Goal: Task Accomplishment & Management: Complete application form

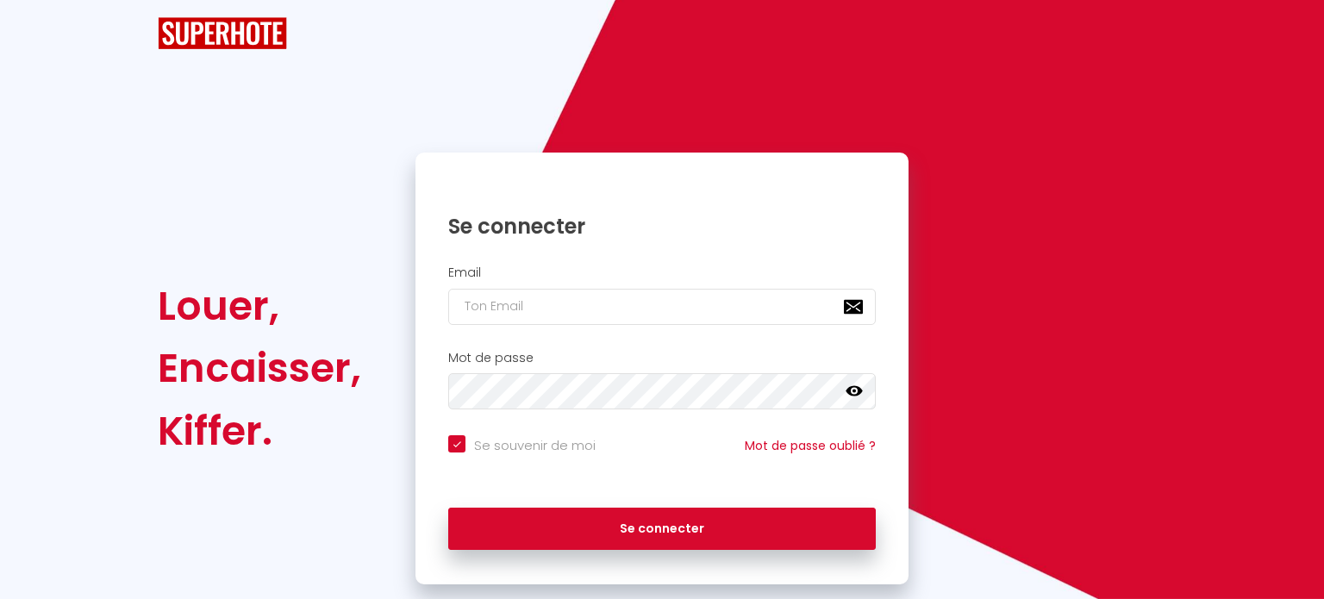
checkbox input "true"
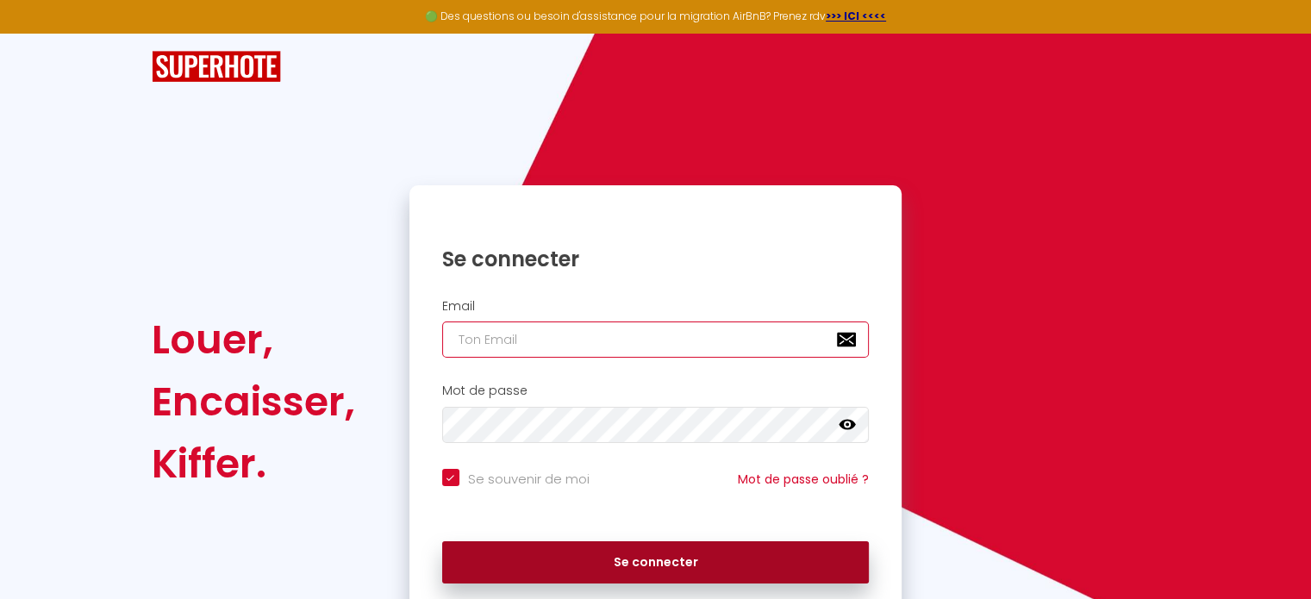
type input "[EMAIL_ADDRESS][DOMAIN_NAME]"
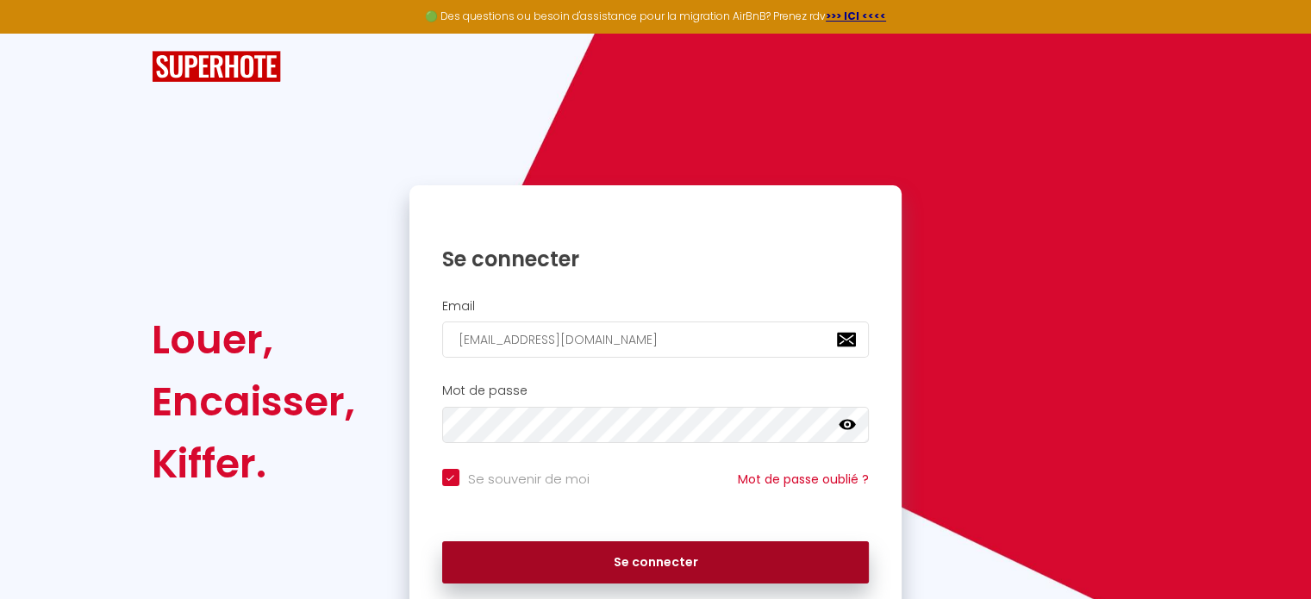
click at [597, 564] on button "Se connecter" at bounding box center [656, 562] width 428 height 43
checkbox input "true"
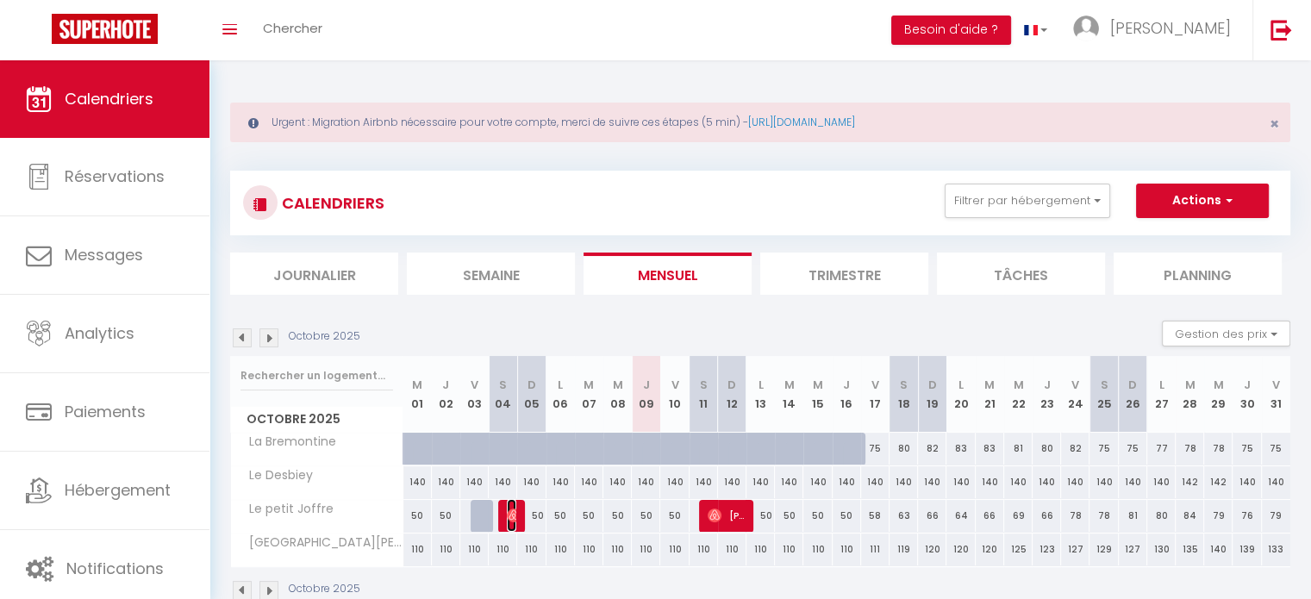
click at [513, 519] on img at bounding box center [514, 516] width 14 height 14
select select "OK"
select select "0"
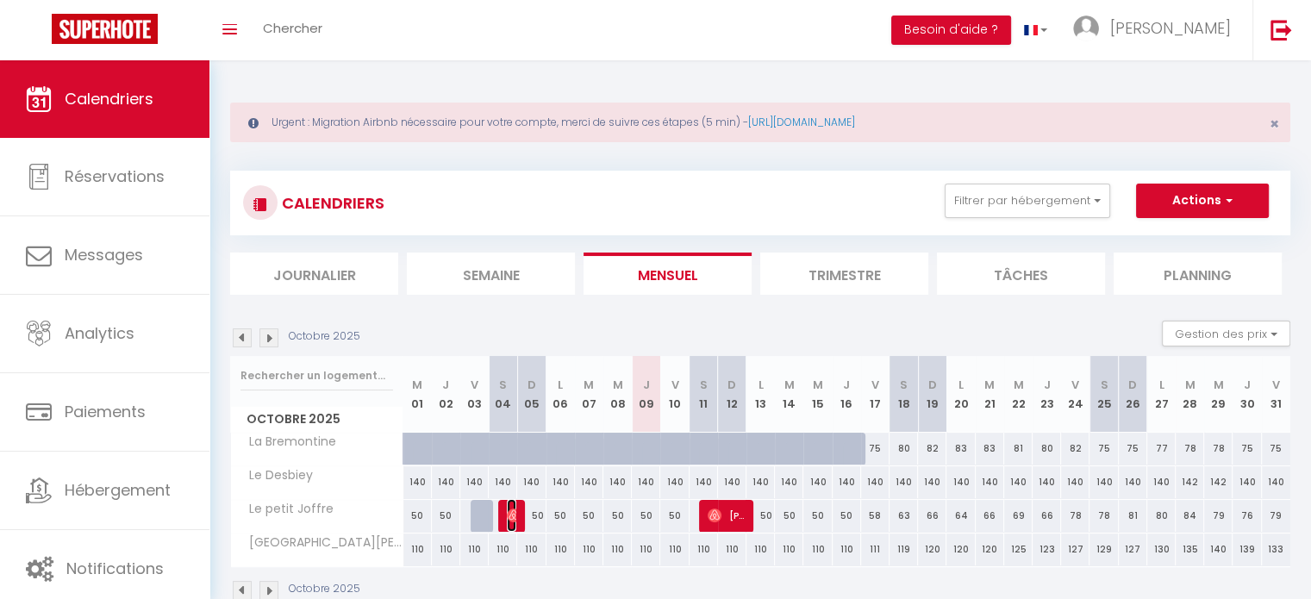
select select "1"
select select
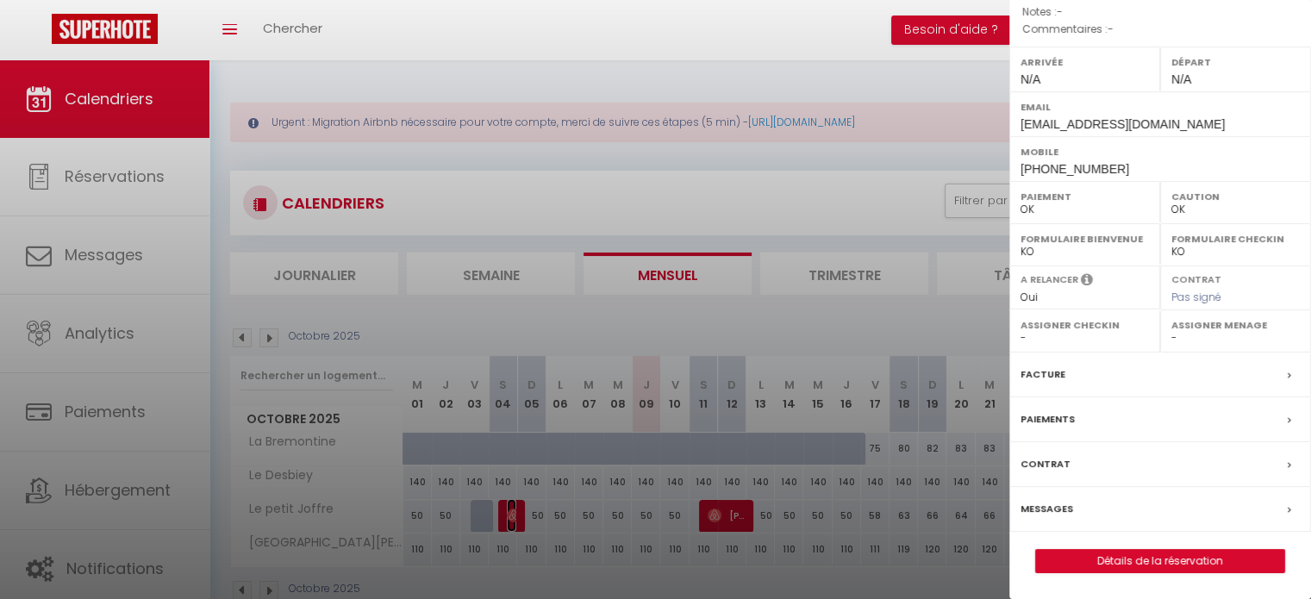
scroll to position [210, 0]
click at [1168, 573] on link "Détails de la réservation" at bounding box center [1160, 561] width 248 height 22
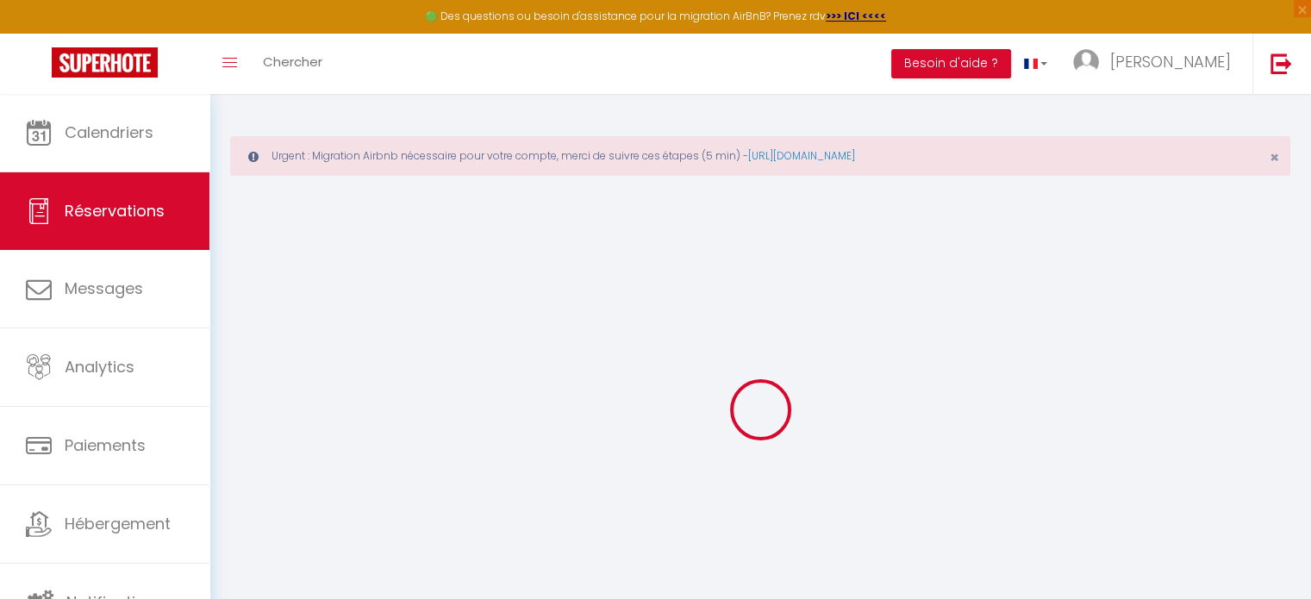
type input "[PERSON_NAME]"
type input "Audureau"
type input "[EMAIL_ADDRESS][DOMAIN_NAME]"
type input "[PHONE_NUMBER]"
select select
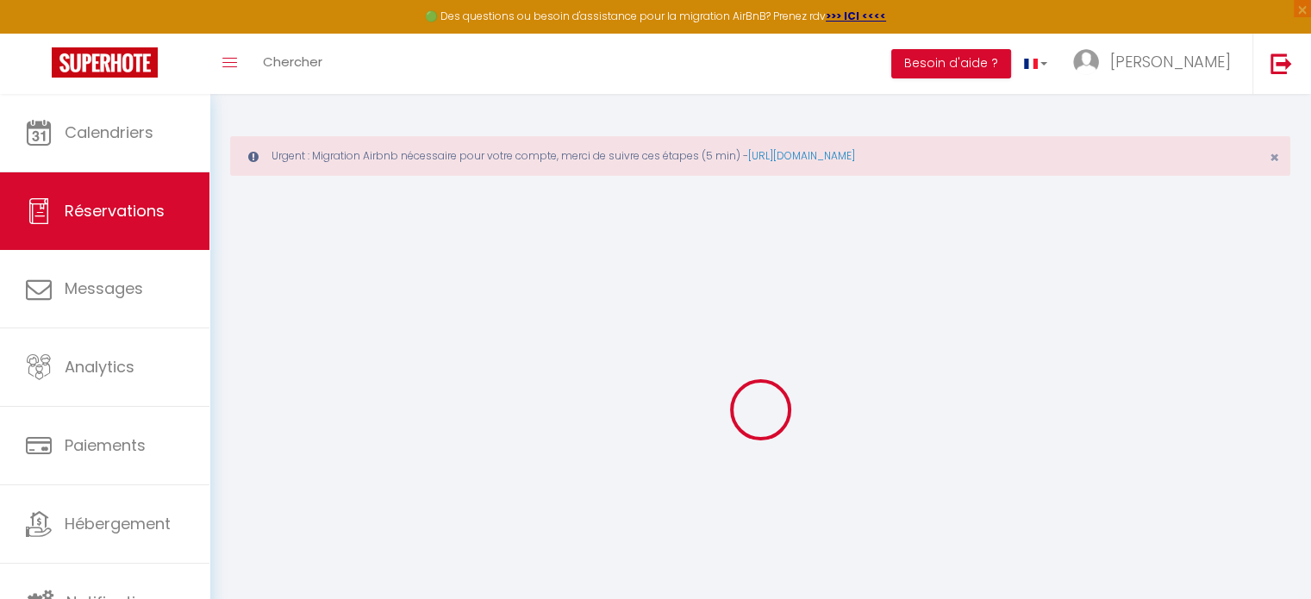
type input "20.509999999999998"
select select "67505"
select select "1"
select select
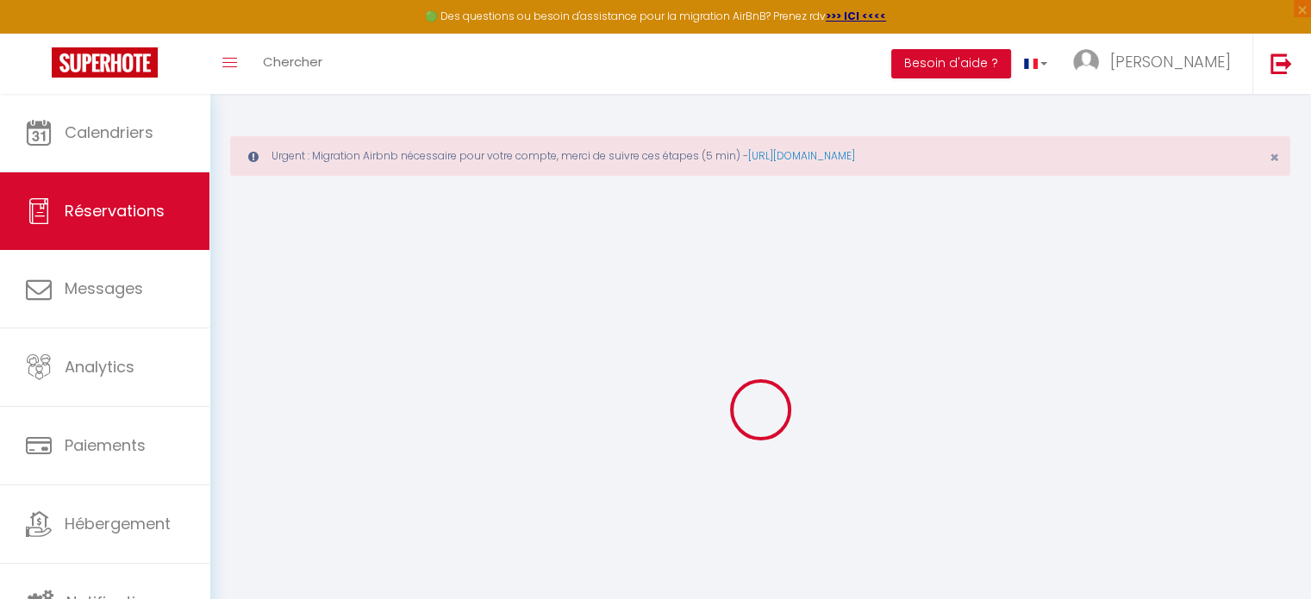
type input "2"
select select "12"
select select
type input "54.9"
checkbox input "false"
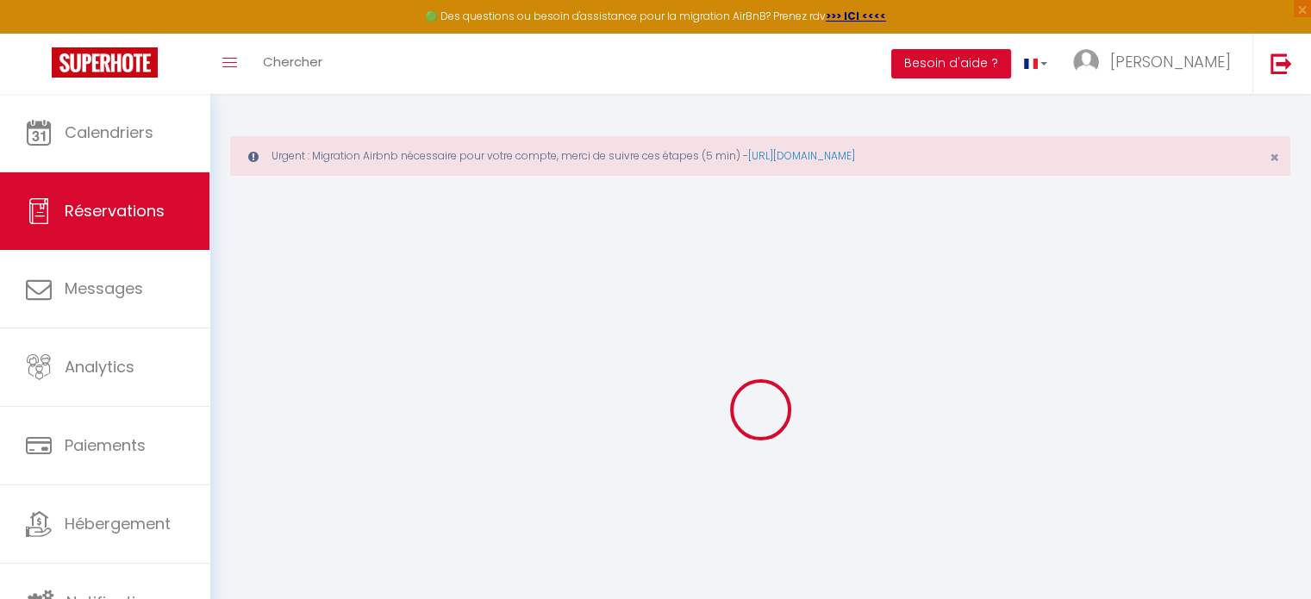
type input "0"
select select "1"
type input "0"
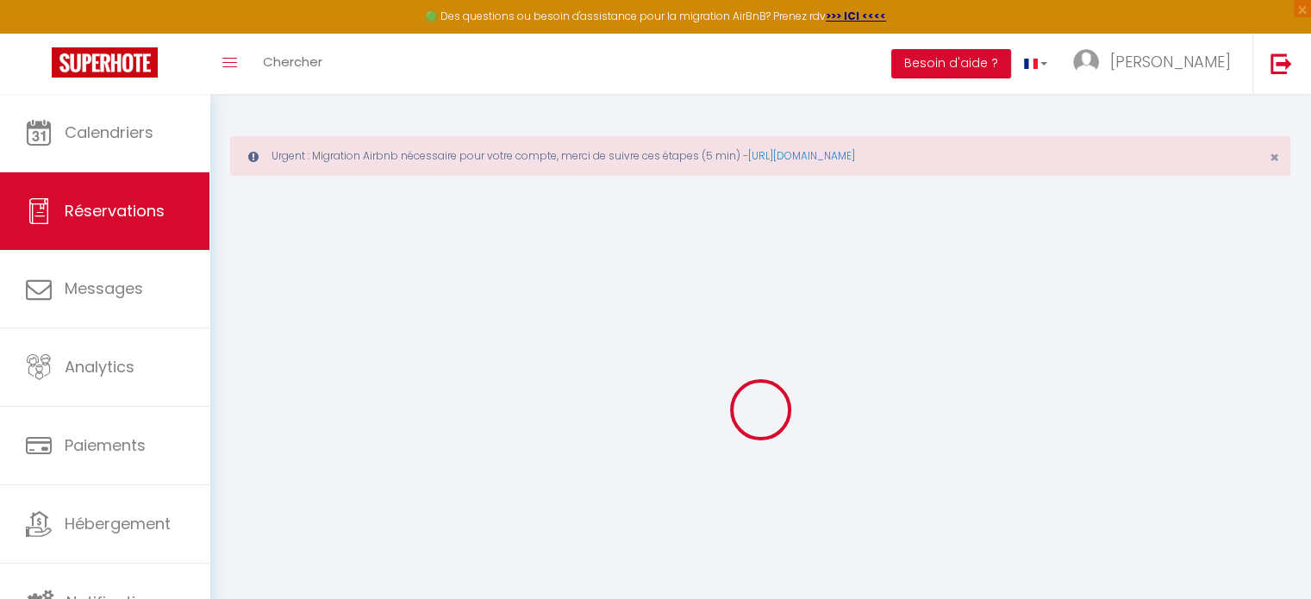
select select
select select "15"
checkbox input "false"
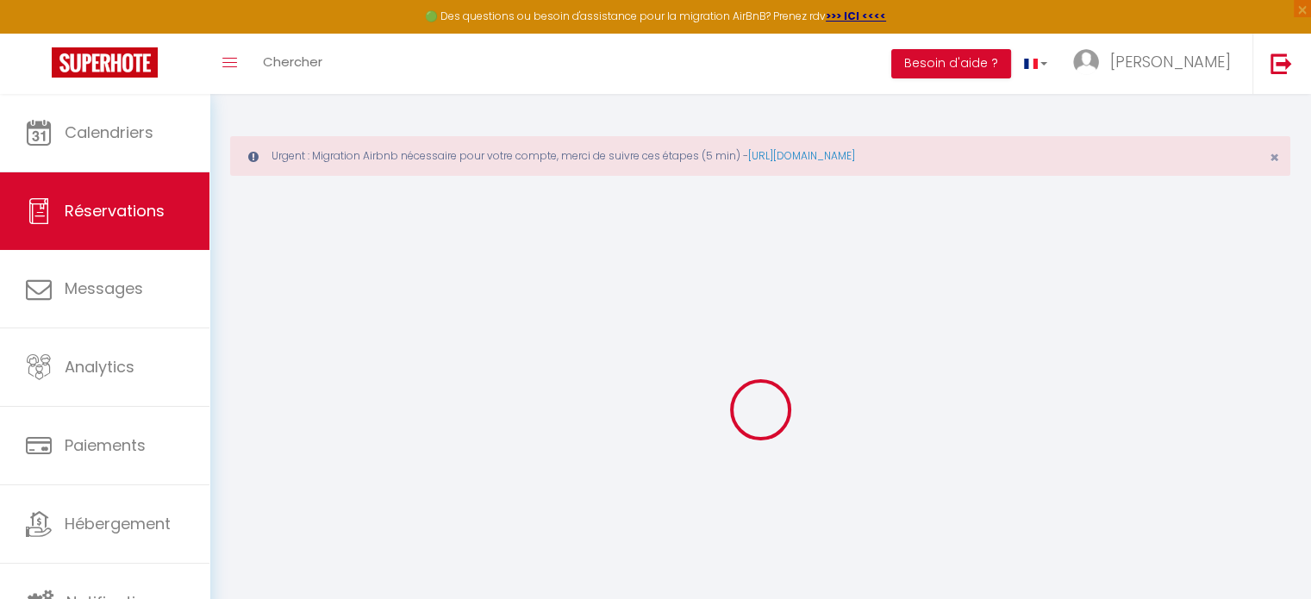
select select
checkbox input "false"
select select
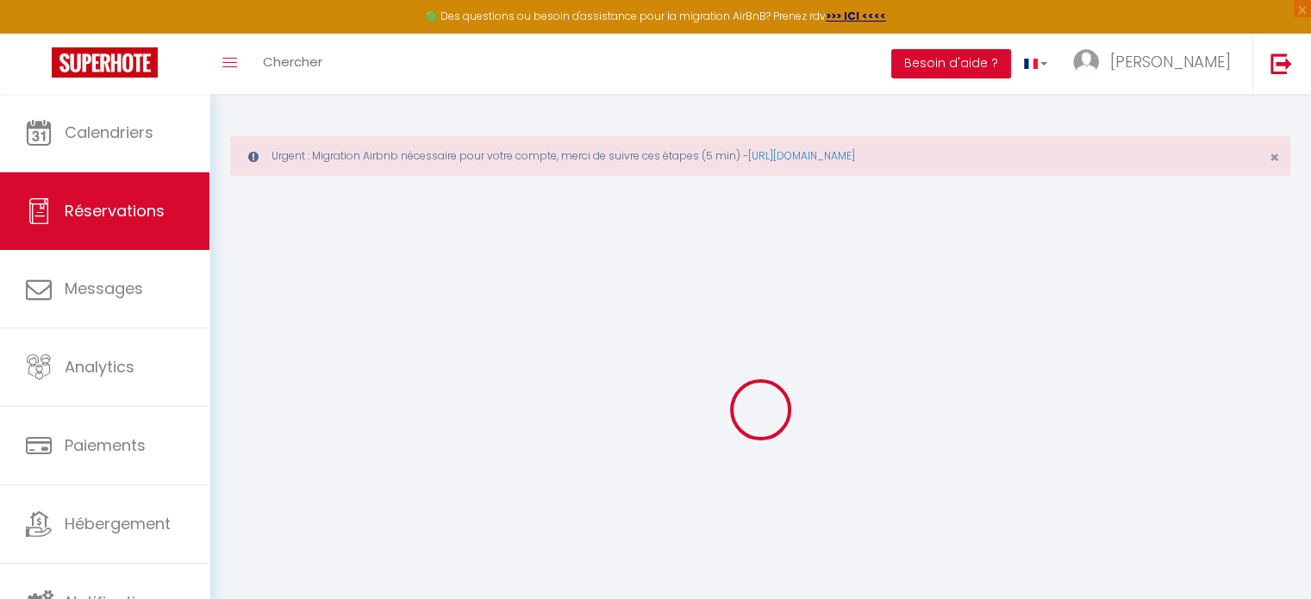
select select
checkbox input "false"
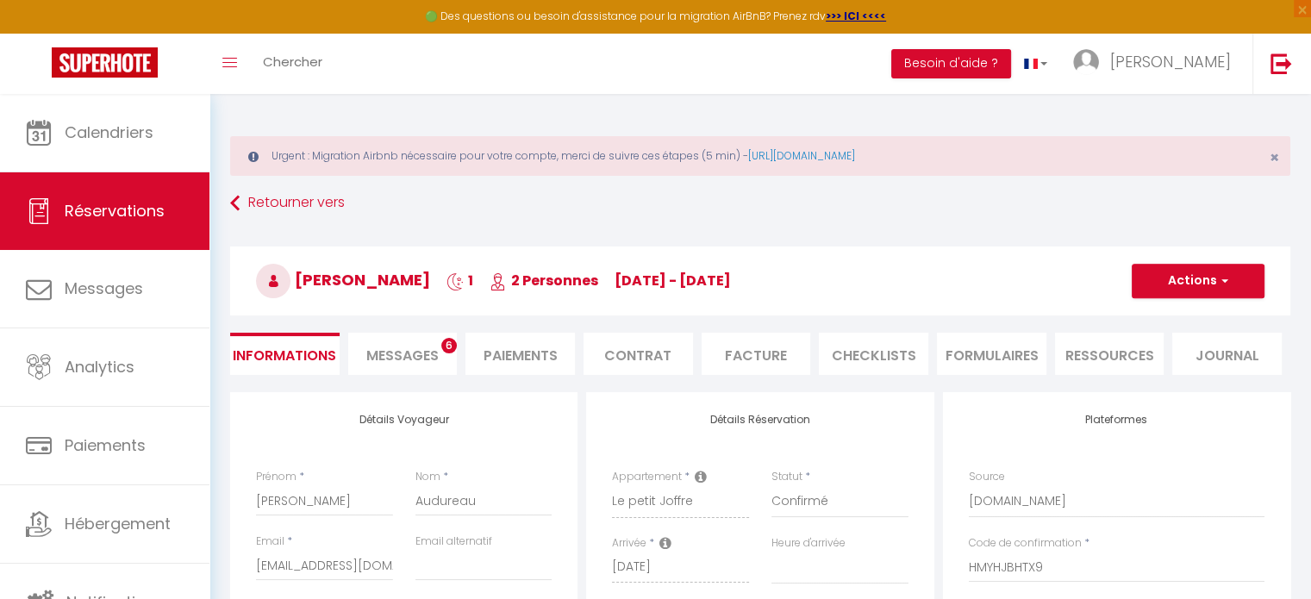
select select
type input "59"
type input "3.94"
select select
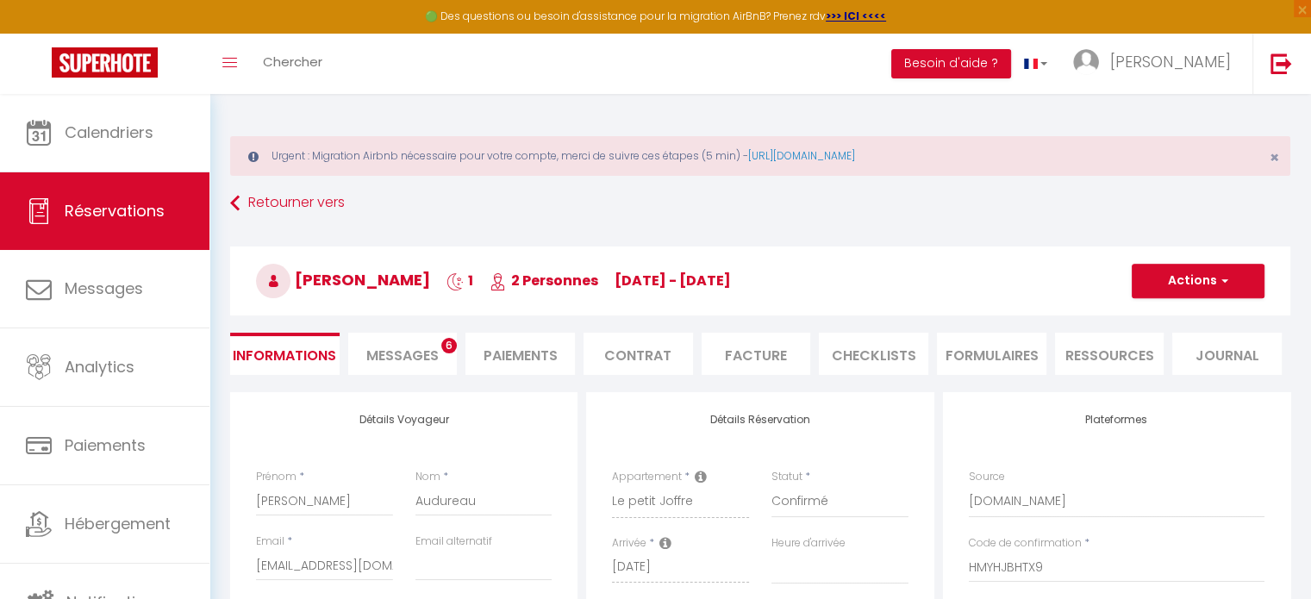
checkbox input "false"
select select
checkbox input "false"
select select
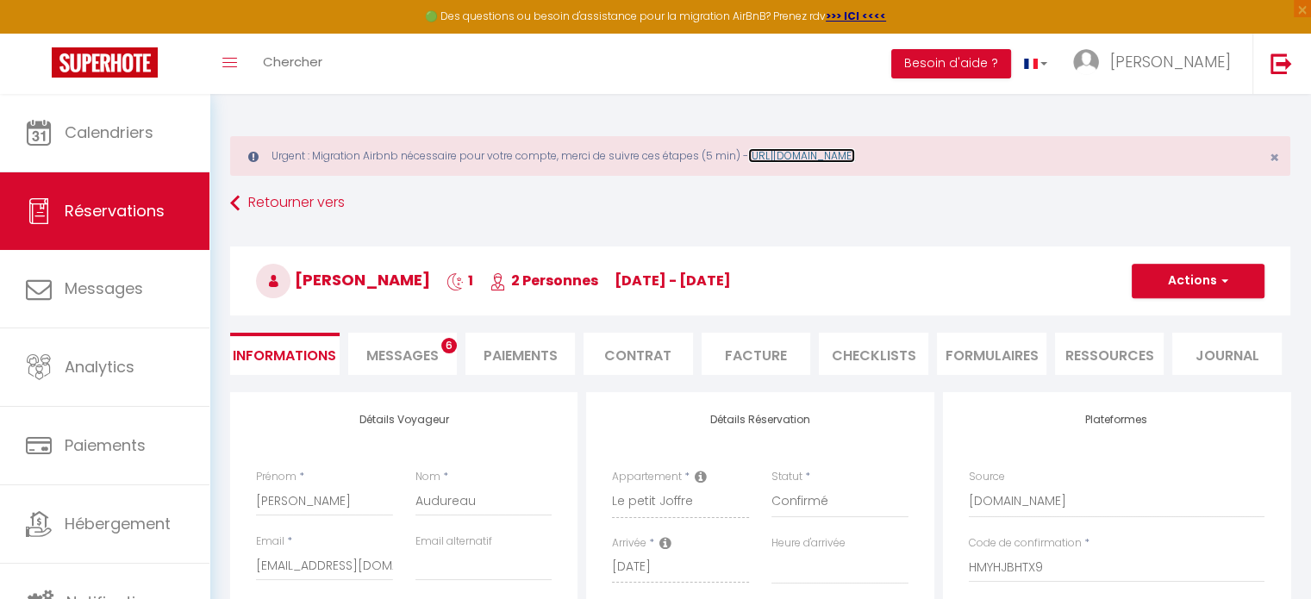
click at [855, 160] on link "[URL][DOMAIN_NAME]" at bounding box center [801, 155] width 107 height 15
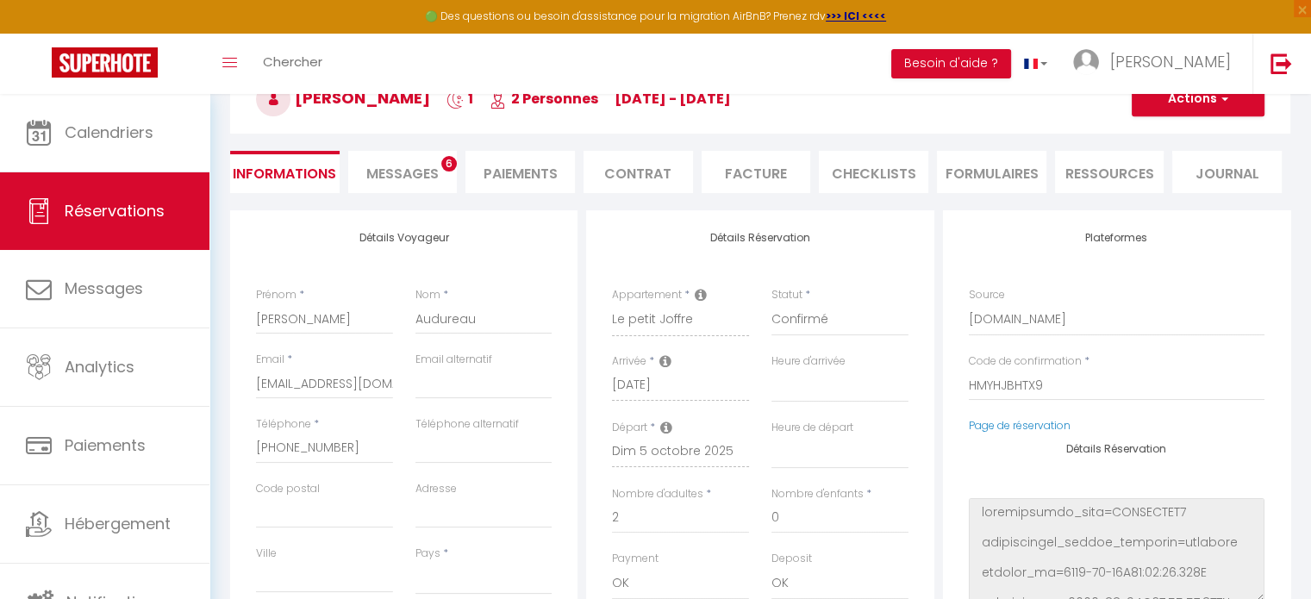
scroll to position [37, 0]
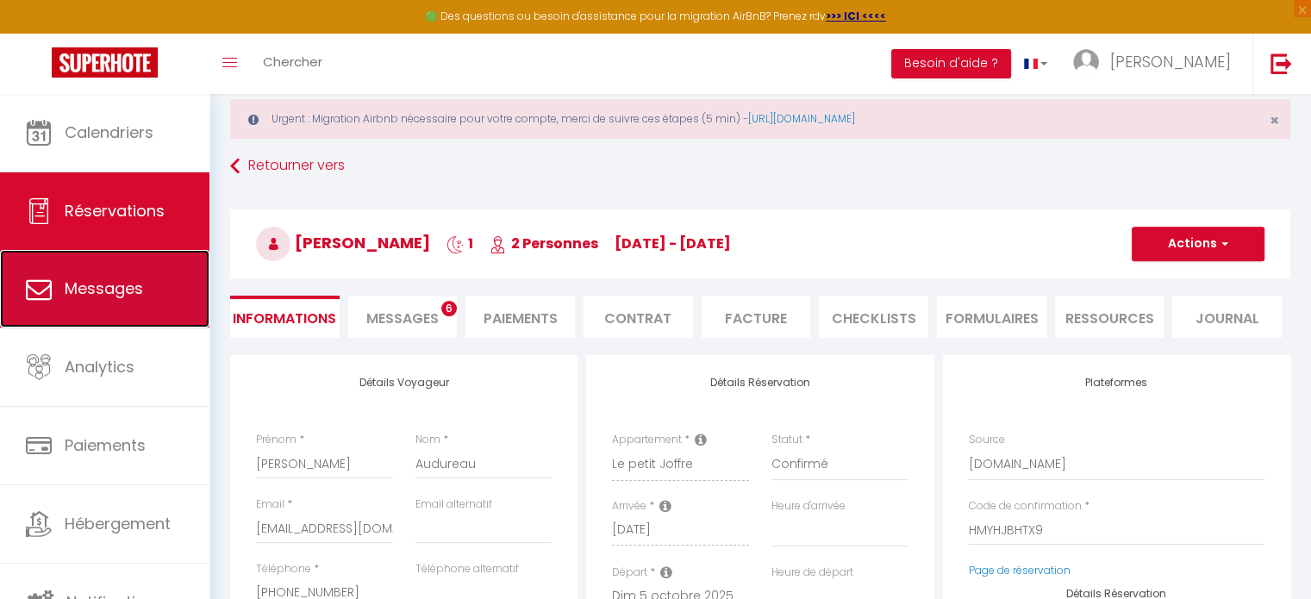
click at [93, 274] on link "Messages" at bounding box center [105, 289] width 210 height 78
select select "message"
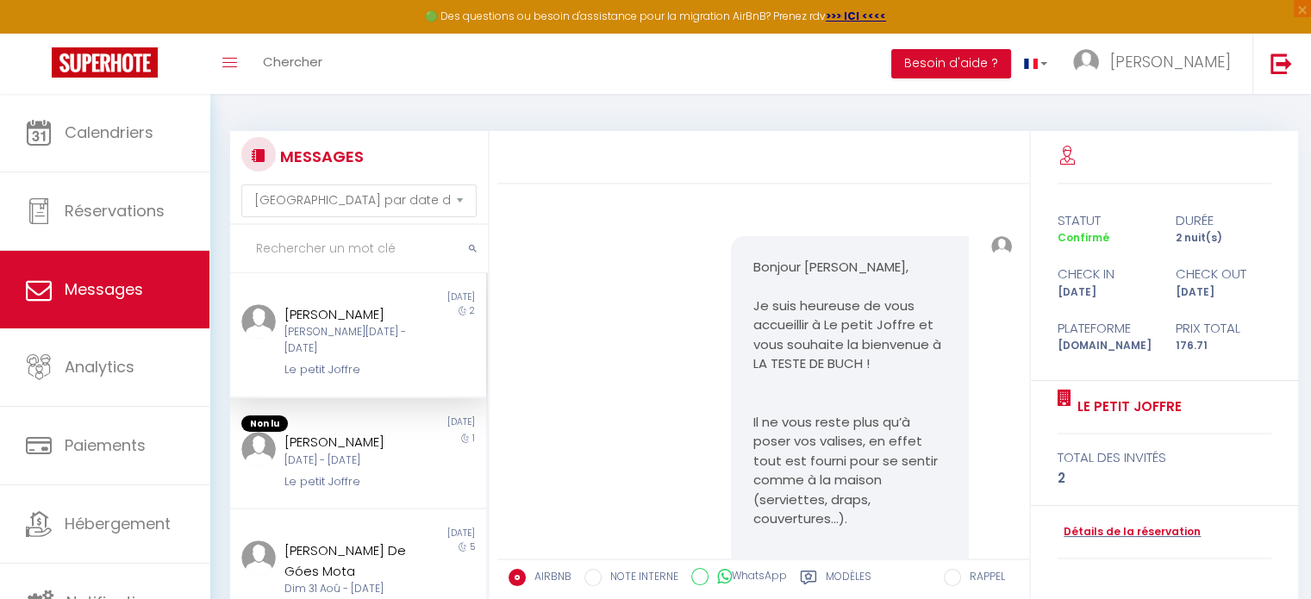
scroll to position [1146, 0]
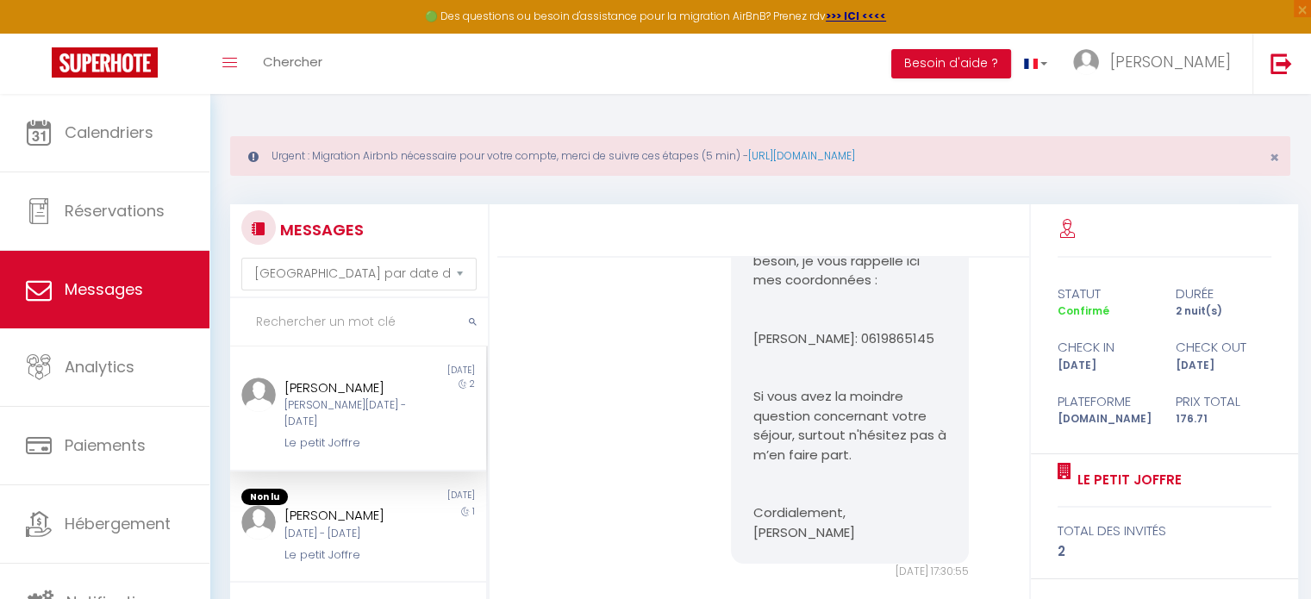
click at [307, 416] on div "[PERSON_NAME][DATE] - [DATE] Le petit Joffre" at bounding box center [346, 415] width 149 height 75
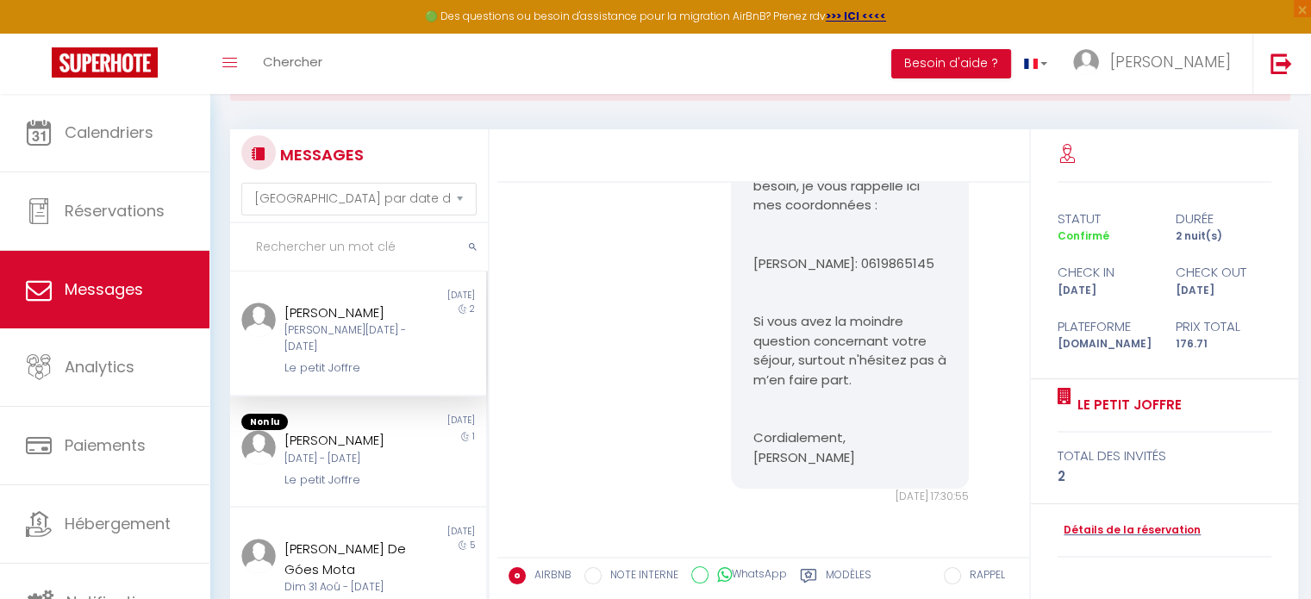
scroll to position [169, 0]
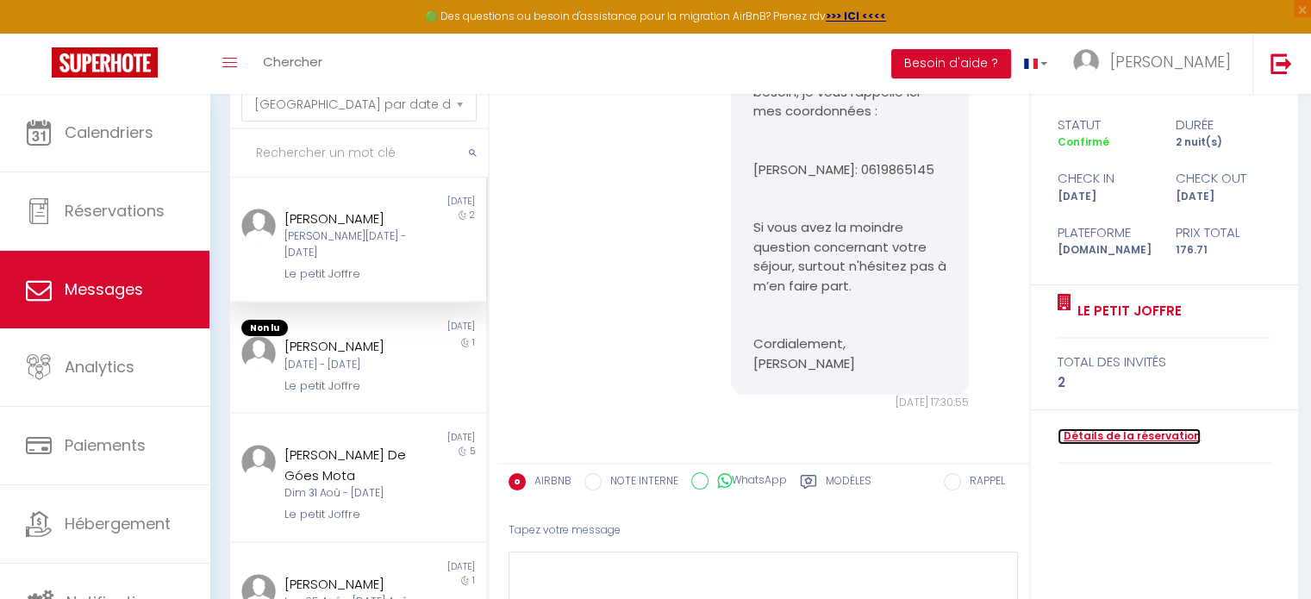
click at [1179, 439] on link "Détails de la réservation" at bounding box center [1129, 437] width 143 height 16
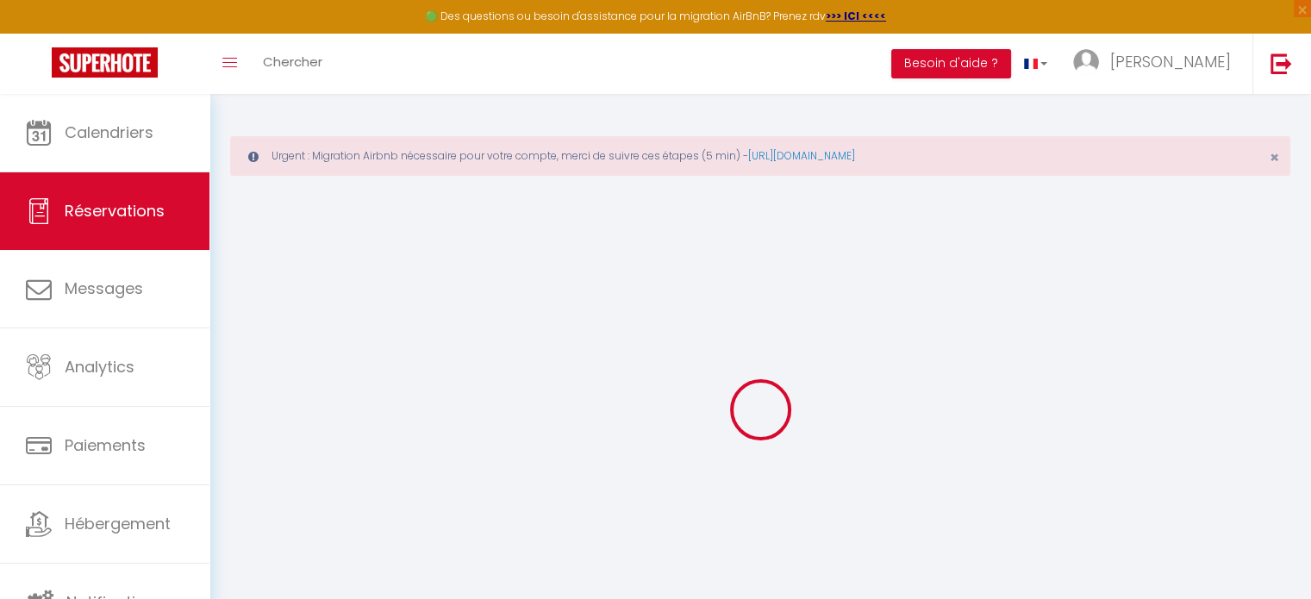
type input "[PERSON_NAME]"
type input "Arkam"
type input "[EMAIL_ADDRESS][DOMAIN_NAME]"
type input "[PHONE_NUMBER]"
select select
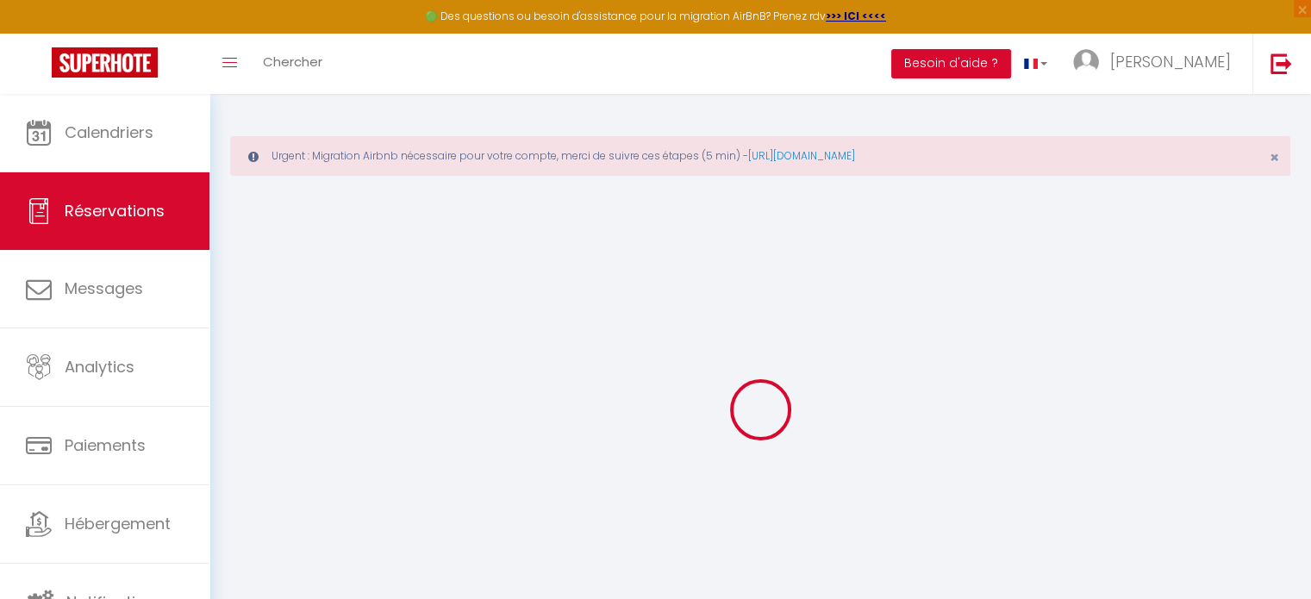
type input "30.38"
select select "67505"
select select "1"
select select
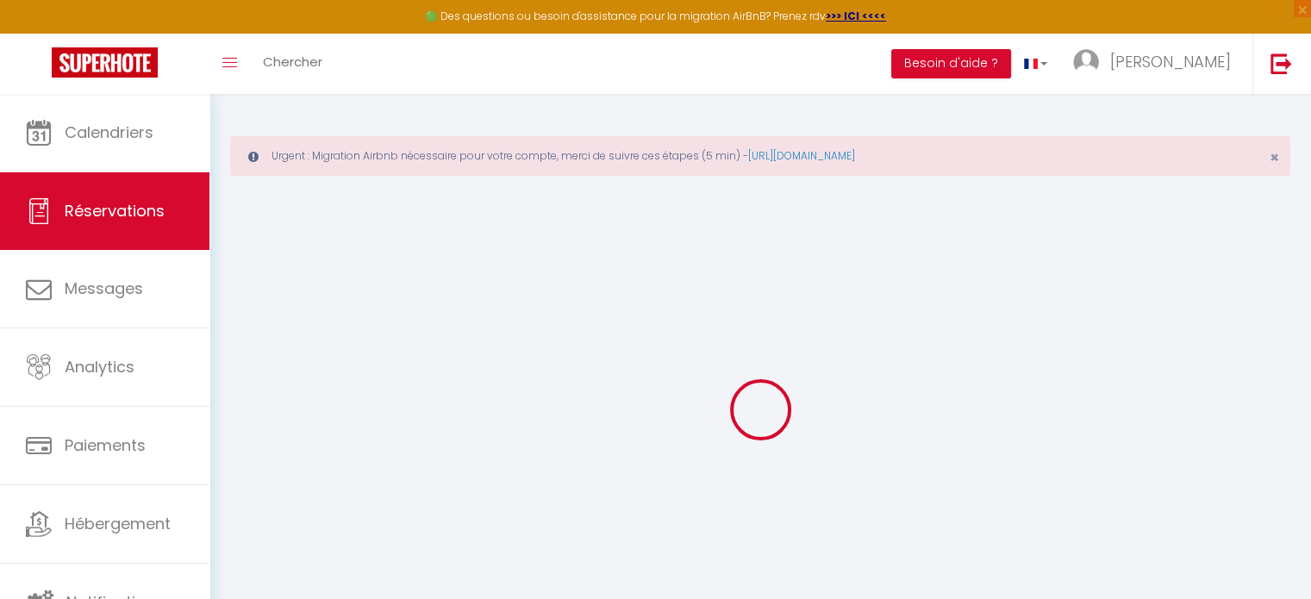
type input "2"
select select "12"
select select
type input "109.8"
checkbox input "false"
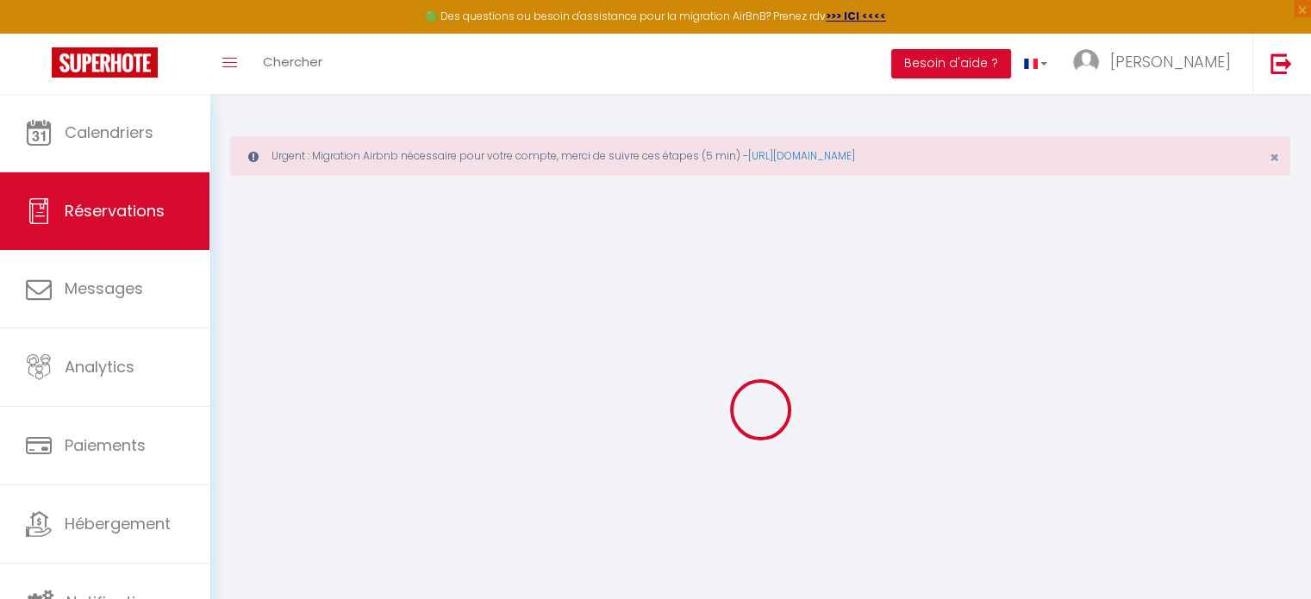
type input "0"
select select "1"
type input "0"
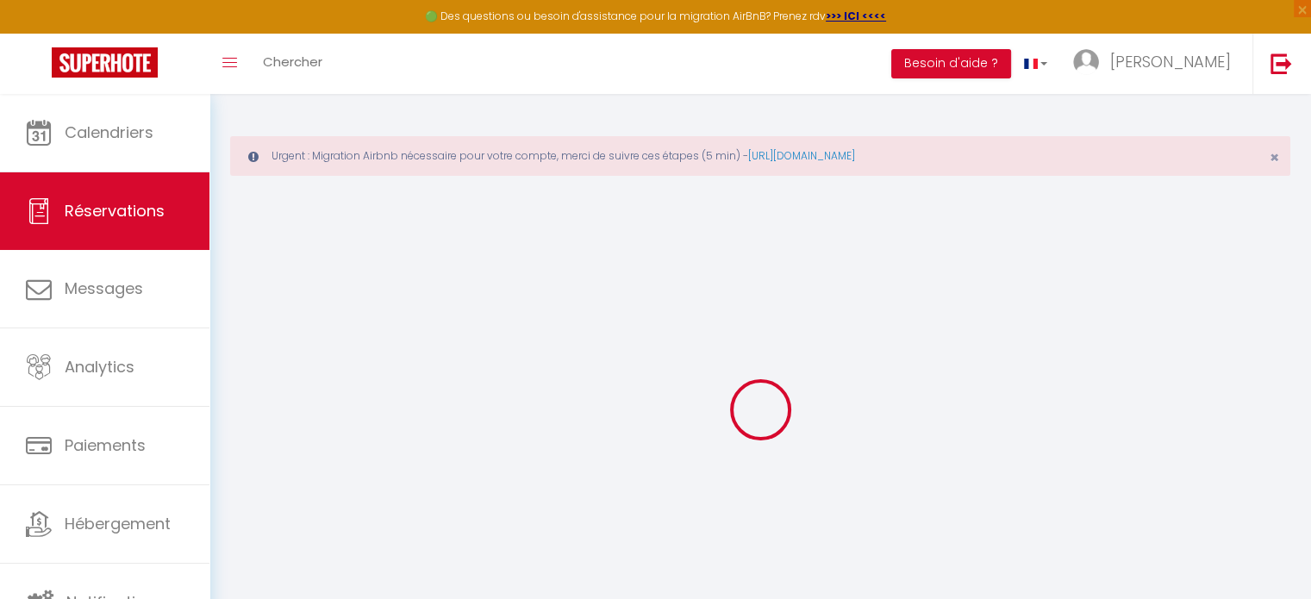
select select
select select "15"
checkbox input "false"
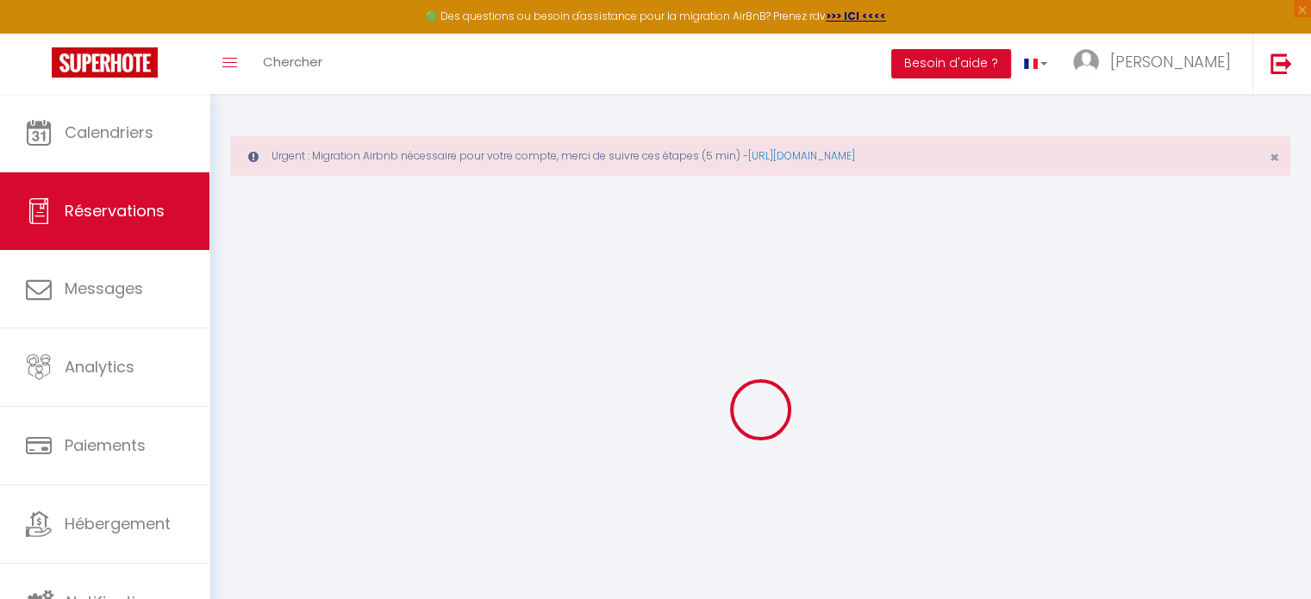
select select
checkbox input "false"
select select
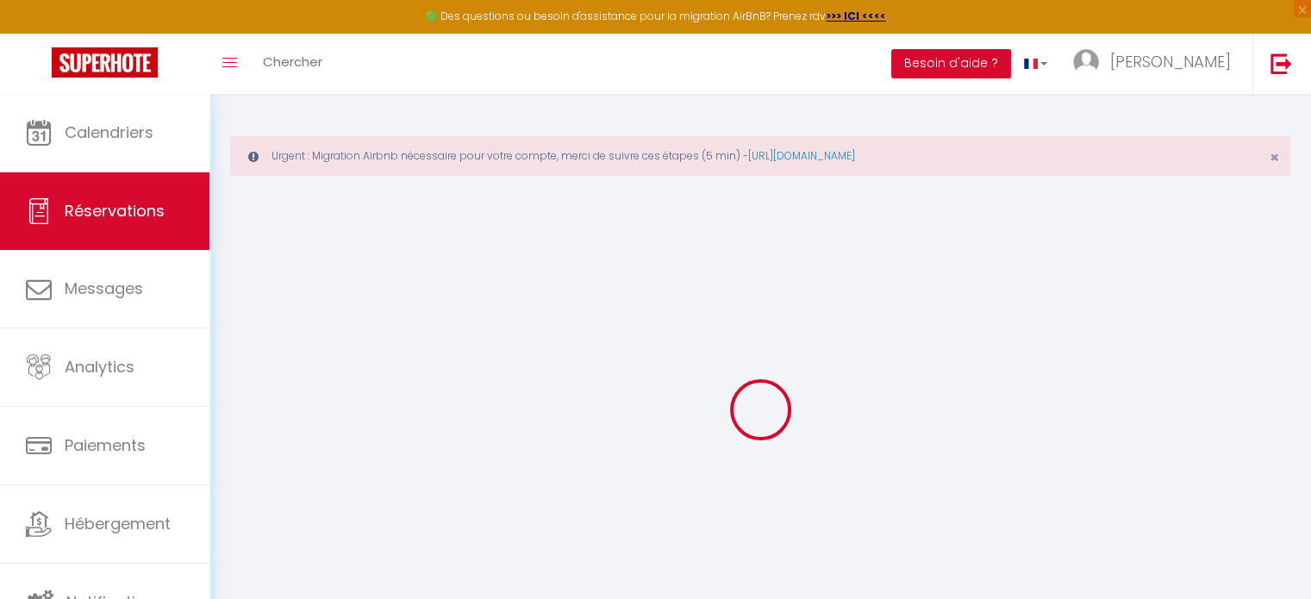
select select
checkbox input "false"
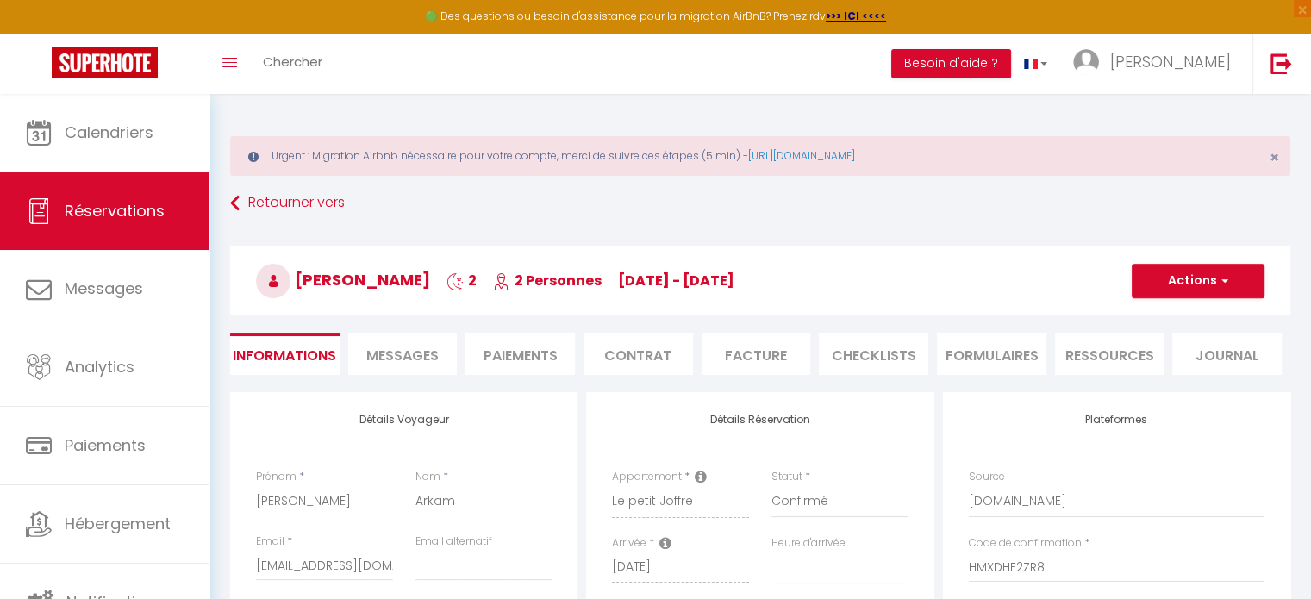
select select
type input "59"
type input "7.91"
select select
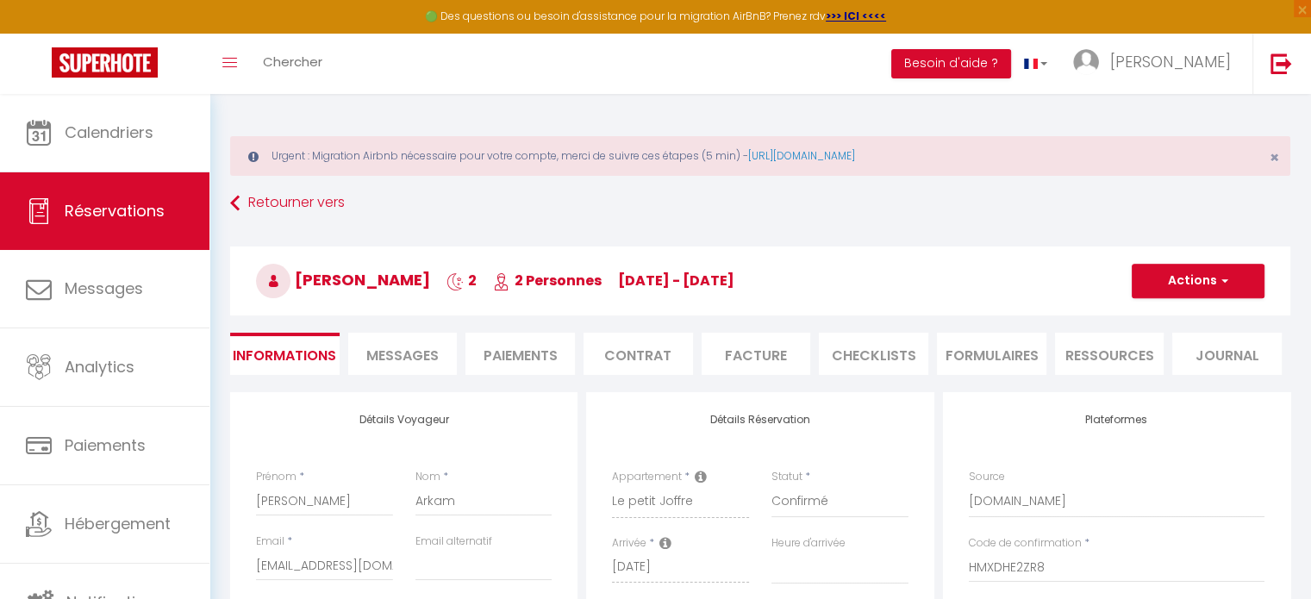
checkbox input "false"
select select
checkbox input "false"
select select
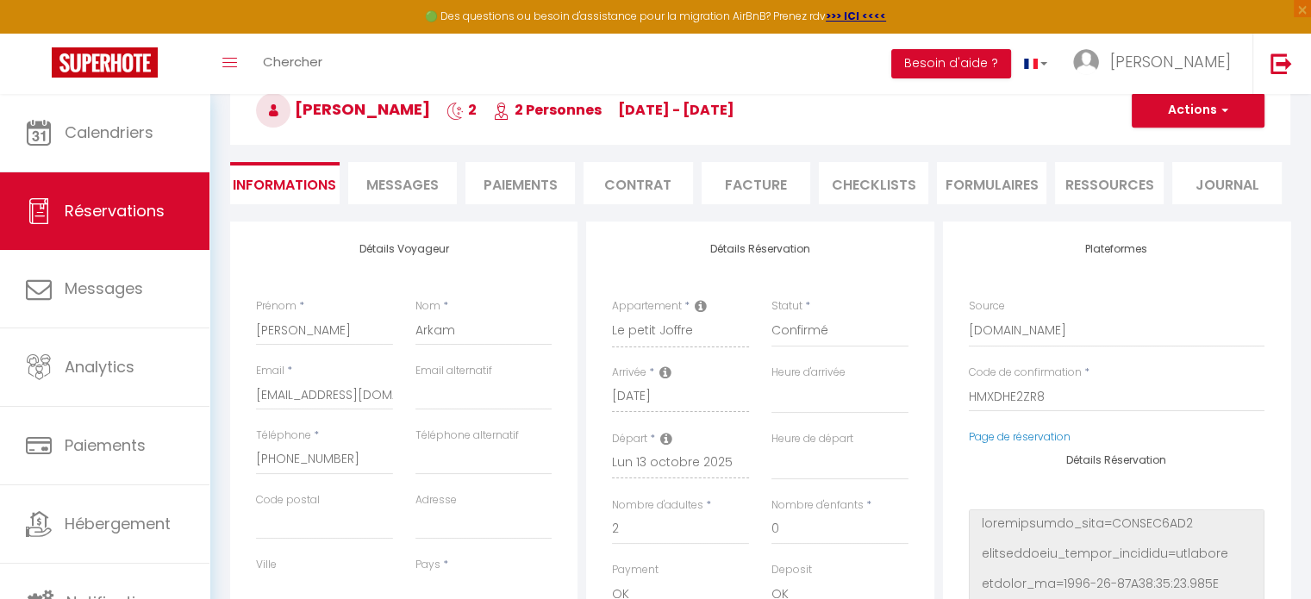
scroll to position [149, 0]
